Goal: Information Seeking & Learning: Learn about a topic

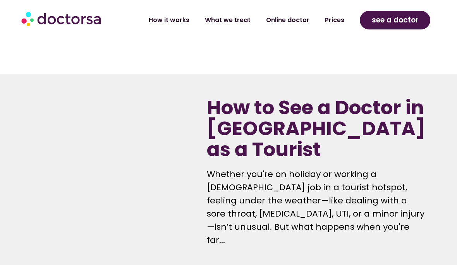
scroll to position [455, 0]
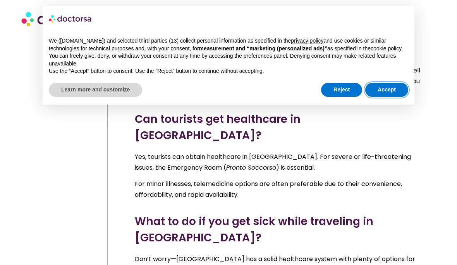
click at [392, 97] on button "Accept" at bounding box center [386, 90] width 43 height 14
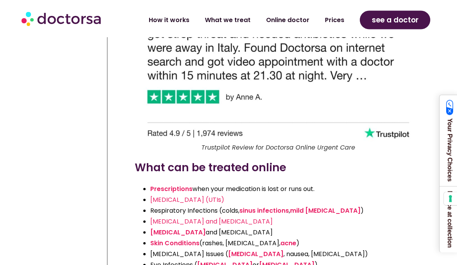
scroll to position [1414, 0]
click at [172, 195] on span "[MEDICAL_DATA] (UTIs)" at bounding box center [187, 199] width 74 height 9
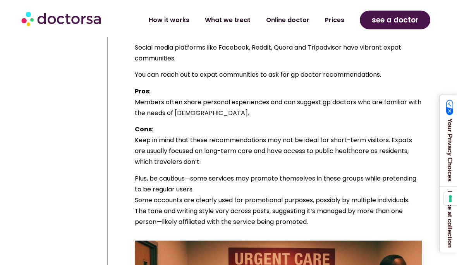
scroll to position [2676, 0]
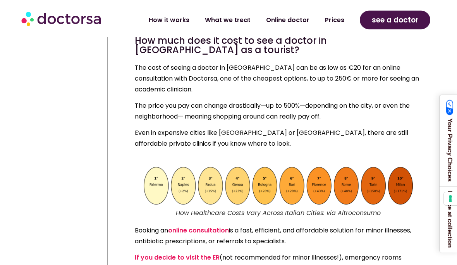
scroll to position [3429, 0]
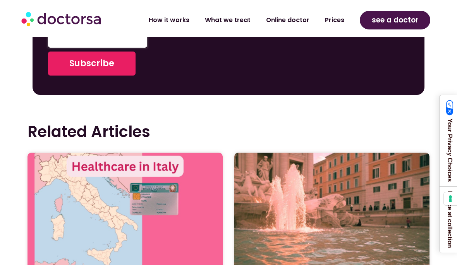
scroll to position [4717, 0]
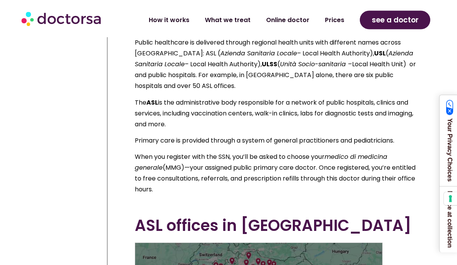
scroll to position [1938, 0]
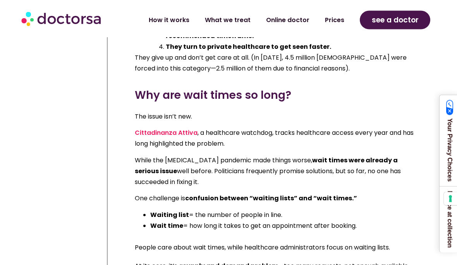
scroll to position [7386, 0]
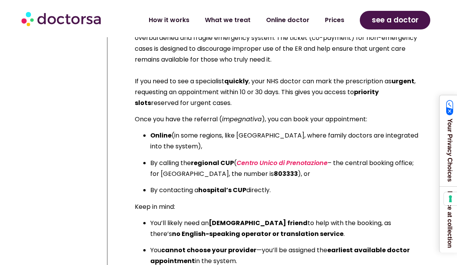
scroll to position [14746, 0]
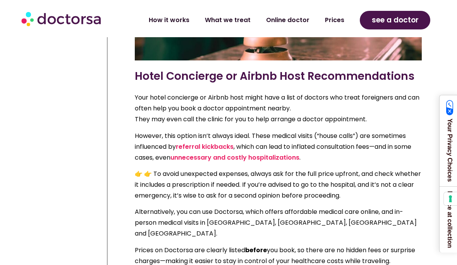
scroll to position [2405, 0]
